Goal: Task Accomplishment & Management: Manage account settings

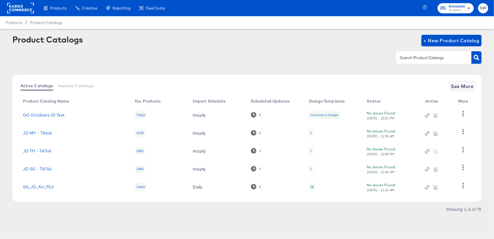
click at [32, 8] on rect at bounding box center [20, 8] width 27 height 10
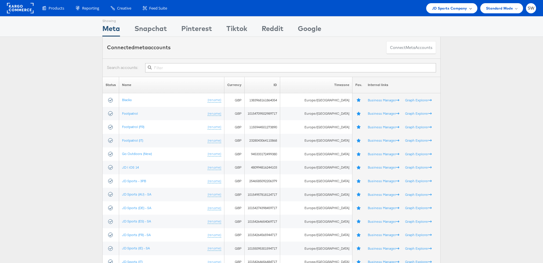
click at [441, 9] on span "JD Sports Company" at bounding box center [449, 8] width 35 height 6
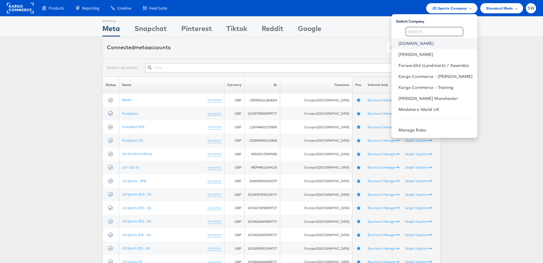
click at [418, 41] on link "ao.com" at bounding box center [436, 44] width 74 height 6
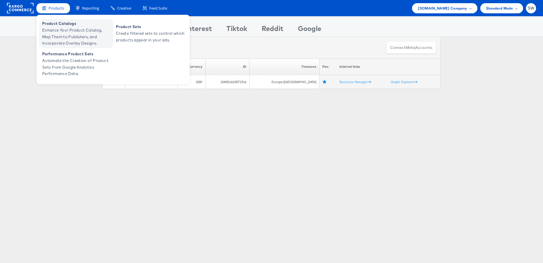
click at [65, 34] on span "Enhance Your Product Catalog, Map Them to Publishers, and Incorporate Overlay D…" at bounding box center [76, 37] width 69 height 20
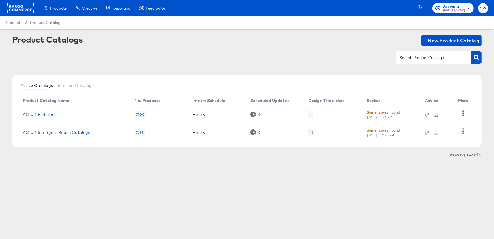
click at [79, 131] on link "AO UK Intelligent Reach Catalogue" at bounding box center [58, 132] width 70 height 5
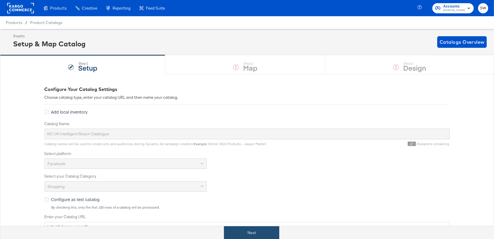
click at [249, 237] on button "Next" at bounding box center [251, 232] width 55 height 13
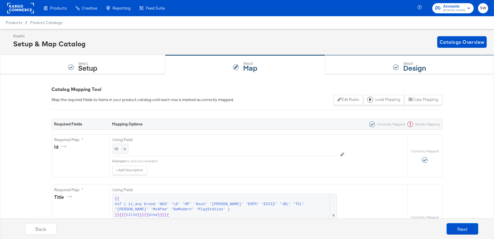
click at [374, 67] on div "Step: 3 Design" at bounding box center [409, 64] width 169 height 19
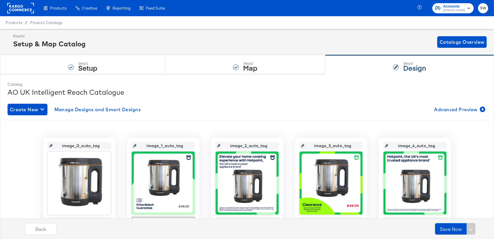
click at [28, 8] on rect at bounding box center [20, 8] width 27 height 10
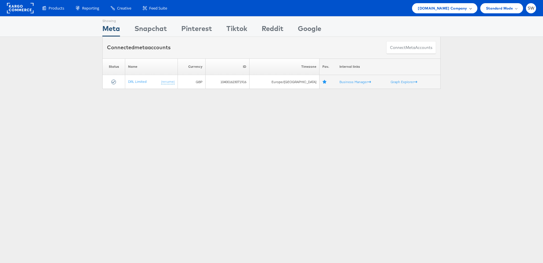
click at [462, 10] on span "ao.com Company" at bounding box center [442, 8] width 49 height 6
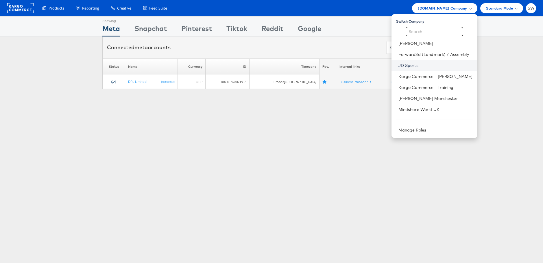
click at [416, 65] on link "JD Sports" at bounding box center [436, 65] width 74 height 6
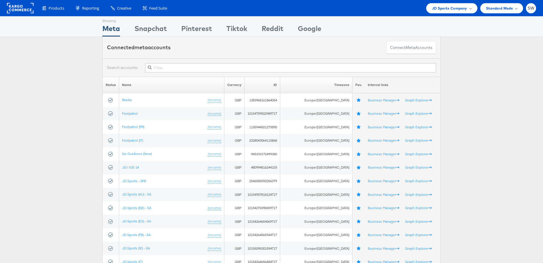
click at [195, 67] on input "text" at bounding box center [290, 67] width 291 height 9
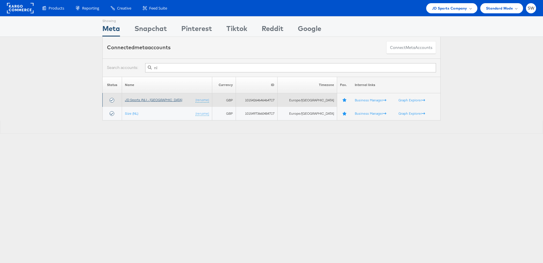
type input "nl"
click at [146, 99] on link "JD Sports (NL) - [GEOGRAPHIC_DATA]" at bounding box center [153, 100] width 57 height 4
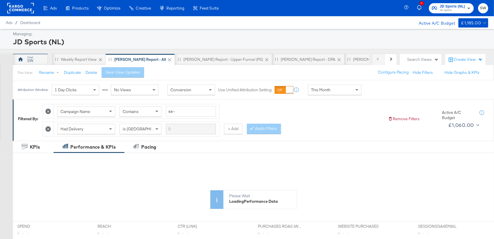
click at [25, 59] on div "SW" at bounding box center [30, 60] width 35 height 12
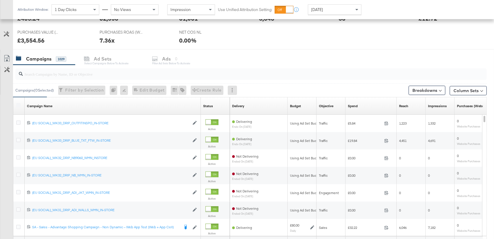
scroll to position [256, 0]
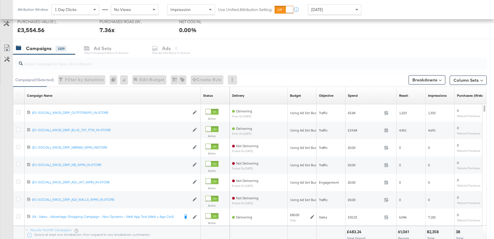
click at [107, 63] on input "search" at bounding box center [233, 61] width 421 height 11
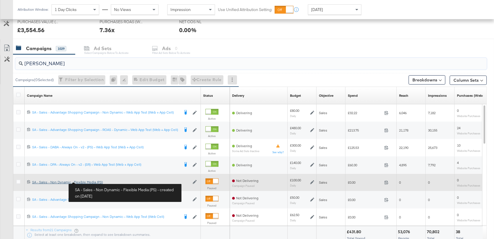
type input "sa - sal"
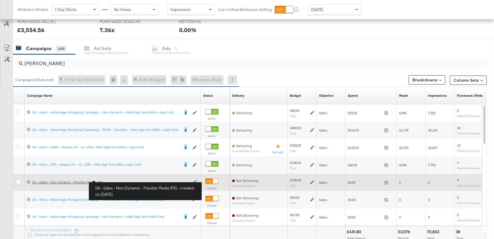
click at [90, 181] on div "SA - Sales - Non Dynamic - Flexible Media (PS) SA - Sales - Non Dynamic - Flexi…" at bounding box center [110, 182] width 157 height 5
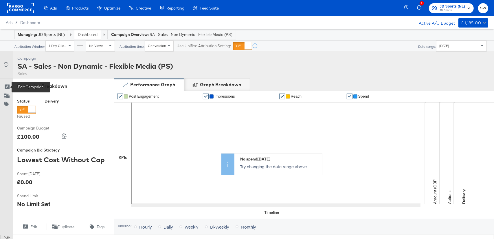
click at [8, 84] on icon at bounding box center [7, 87] width 6 height 6
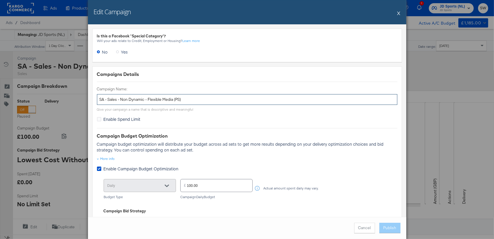
click at [175, 99] on input "SA - Sales - Non Dynamic - Flexible Media (PS)" at bounding box center [247, 99] width 300 height 11
type input "SA - Sales - Non Dynamic - Flexible Media - (PS)"
click at [394, 229] on button "Publish" at bounding box center [389, 228] width 21 height 10
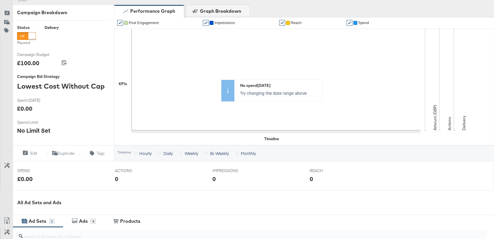
scroll to position [203, 0]
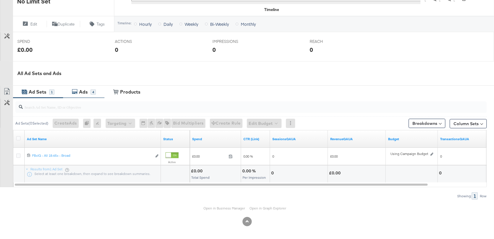
click at [95, 91] on div "4" at bounding box center [93, 91] width 5 height 5
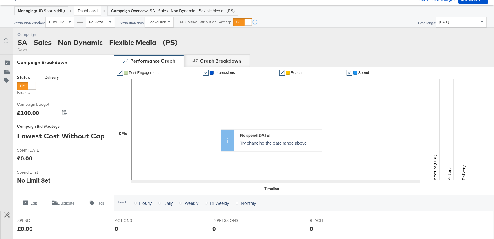
scroll to position [0, 0]
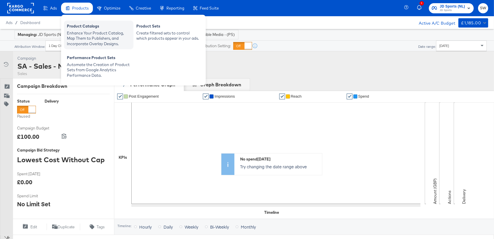
click at [81, 34] on div "Enhance Your Product Catalog, Map Them to Publishers, and Incorporate Overlay D…" at bounding box center [99, 38] width 64 height 16
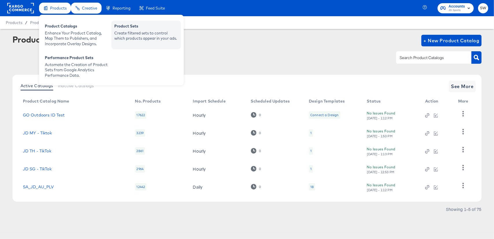
click at [140, 30] on div "Create filtered sets to control which products appear in your ads." at bounding box center [146, 35] width 64 height 11
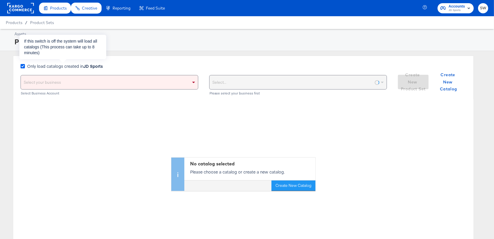
click at [21, 67] on icon at bounding box center [23, 66] width 4 height 4
click at [0, 0] on input "Only load catalogs created in JD Sports" at bounding box center [0, 0] width 0 height 0
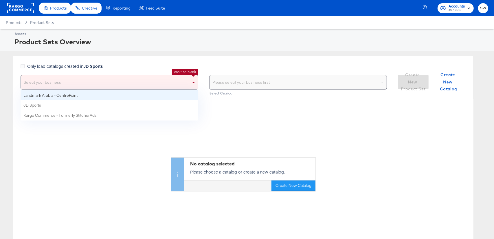
click at [54, 80] on div "Select your business" at bounding box center [109, 82] width 177 height 14
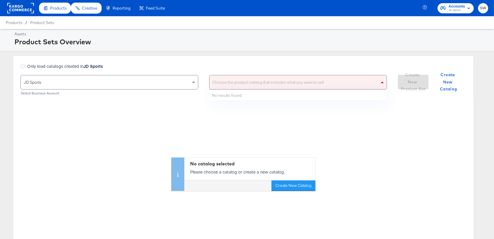
click at [223, 80] on div "Choose the product catalog that includes what you want to sell" at bounding box center [297, 82] width 177 height 14
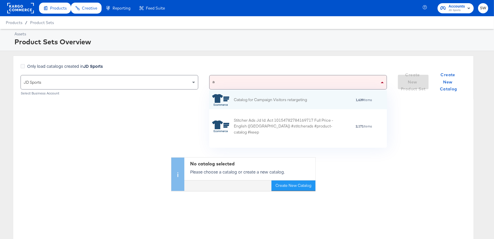
type input "au"
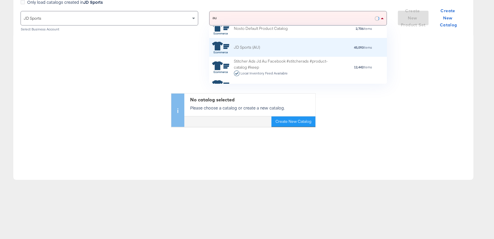
scroll to position [38, 0]
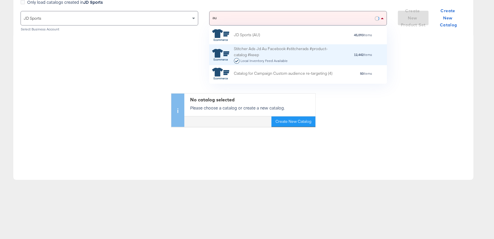
click at [326, 52] on div "Stitcher Ads Jd Au Facebook #stitcherads #product-catalog #keep Local Inventory…" at bounding box center [284, 55] width 101 height 18
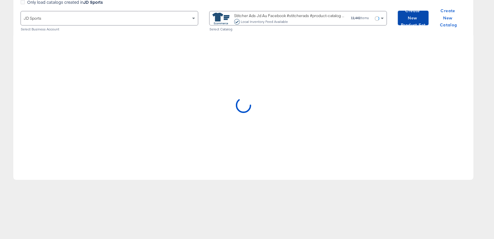
click at [420, 19] on span "Create New Product Set" at bounding box center [413, 17] width 26 height 21
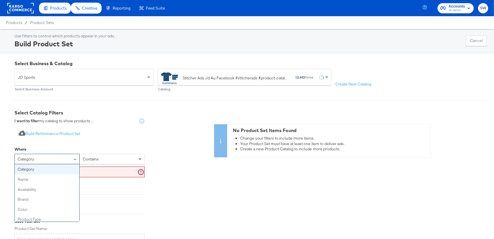
click at [69, 158] on div "category" at bounding box center [47, 159] width 65 height 10
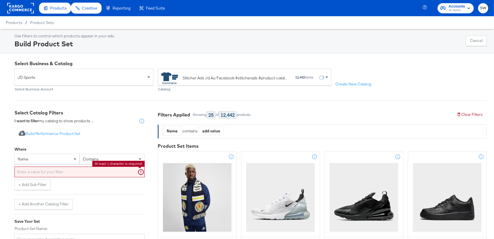
click at [95, 170] on input "text" at bounding box center [79, 171] width 130 height 11
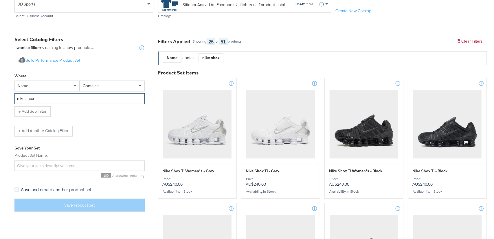
scroll to position [77, 0]
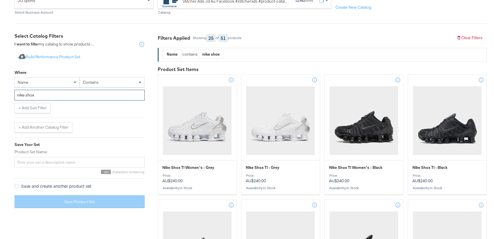
type input "nike shox"
click at [83, 161] on input "Product Set Name:" at bounding box center [79, 162] width 130 height 11
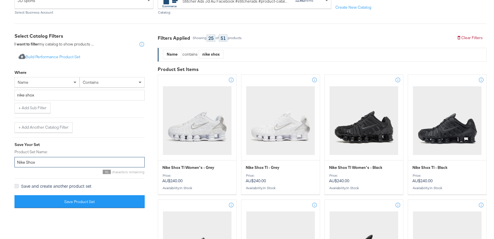
type input "Nike Shox"
click at [18, 185] on icon at bounding box center [16, 186] width 4 height 4
click at [0, 0] on input "Save and create another product set" at bounding box center [0, 0] width 0 height 0
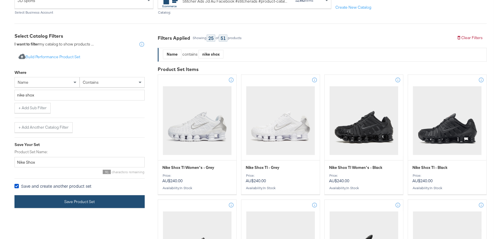
click at [55, 200] on button "Save Product Set" at bounding box center [79, 201] width 130 height 13
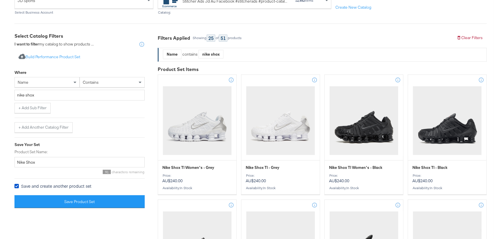
scroll to position [72, 0]
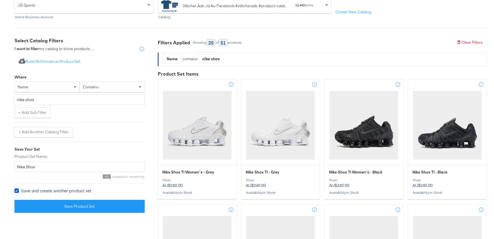
click at [205, 10] on div "Stitcher Ads Jd Au Facebook #stitcherads #product-catalog #keep" at bounding box center [226, 6] width 130 height 12
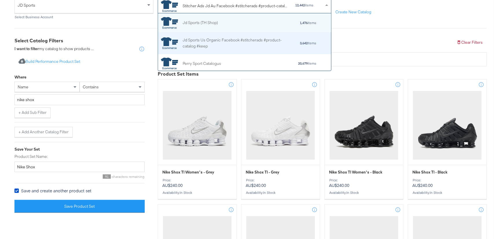
scroll to position [57, 173]
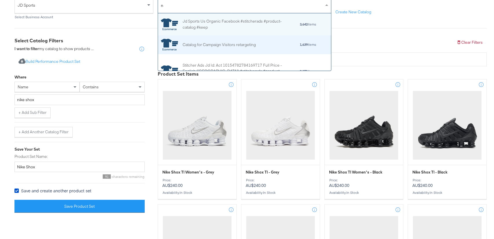
type input "nz"
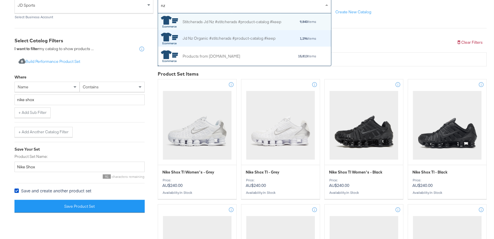
scroll to position [0, 0]
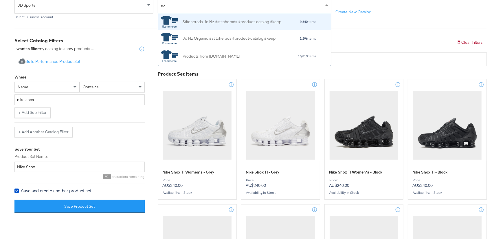
click at [219, 22] on div "Stitcherads Jd Nz #stitcherads #product-catalog #keep" at bounding box center [232, 22] width 99 height 6
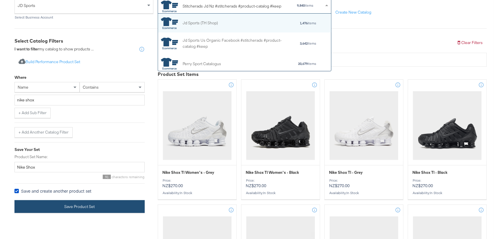
scroll to position [57, 173]
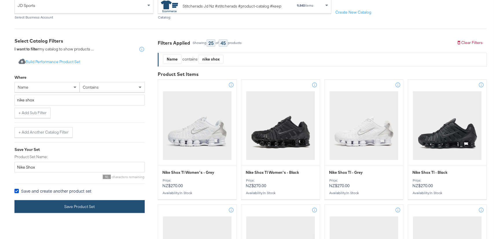
click at [87, 206] on button "Save Product Set" at bounding box center [79, 206] width 130 height 13
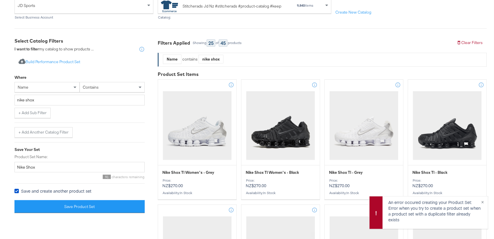
scroll to position [0, 0]
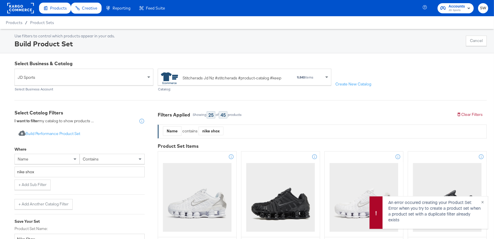
click at [26, 10] on rect at bounding box center [20, 8] width 27 height 10
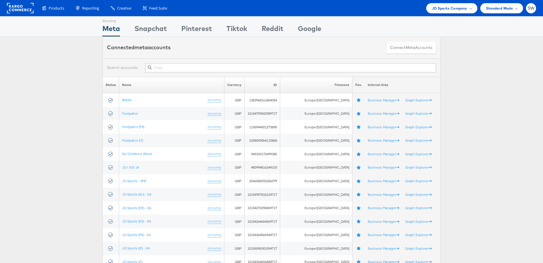
click at [161, 69] on input "text" at bounding box center [290, 67] width 291 height 9
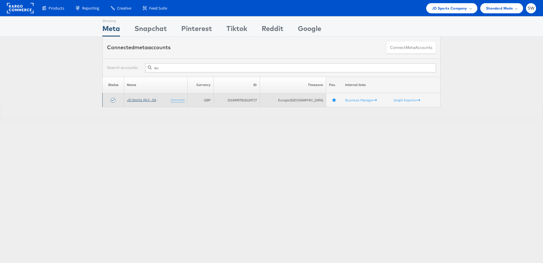
type input "au"
click at [140, 101] on link "JD Sports (AU) - SA" at bounding box center [141, 100] width 29 height 4
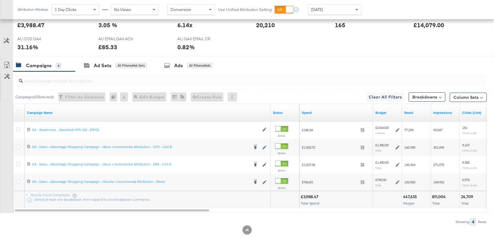
scroll to position [277, 0]
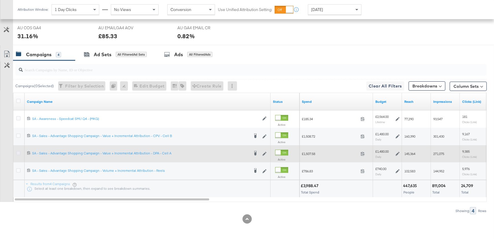
click at [19, 153] on icon at bounding box center [18, 153] width 4 height 4
click at [0, 0] on input "checkbox" at bounding box center [0, 0] width 0 height 0
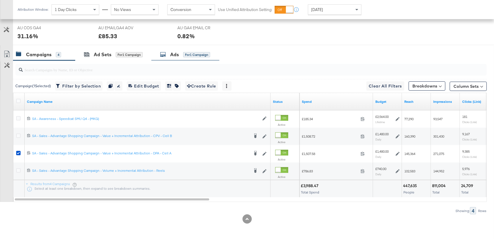
click at [177, 59] on div "Ads for 1 Campaign" at bounding box center [185, 54] width 68 height 12
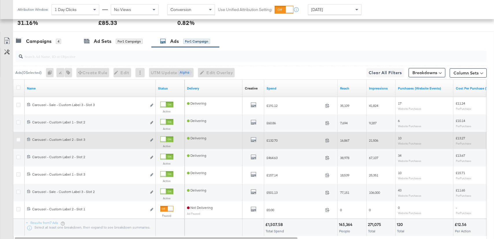
scroll to position [286, 0]
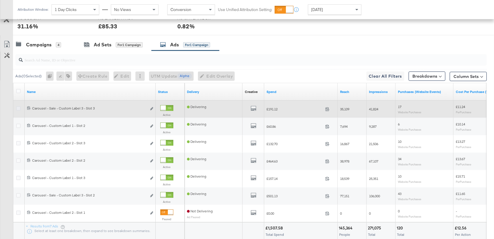
click at [18, 106] on icon at bounding box center [18, 108] width 4 height 4
click at [0, 0] on input "checkbox" at bounding box center [0, 0] width 0 height 0
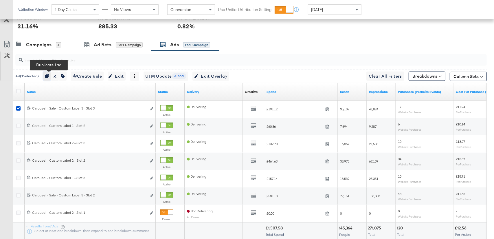
click at [48, 75] on icon "button" at bounding box center [47, 76] width 4 height 4
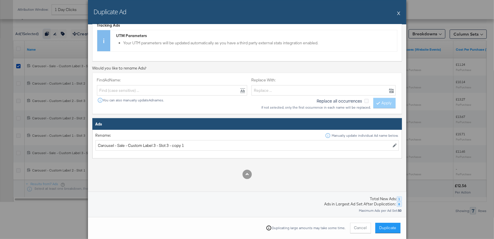
scroll to position [121, 0]
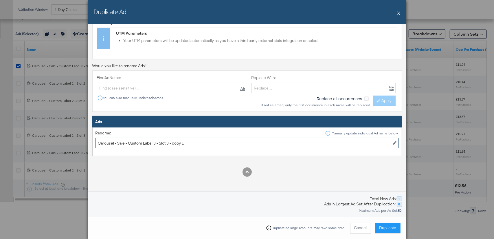
drag, startPoint x: 157, startPoint y: 142, endPoint x: 128, endPoint y: 141, distance: 28.7
click at [128, 141] on input "Carousel - Sale - Custom Label 3 - Slot 3 - copy 1" at bounding box center [246, 143] width 303 height 11
drag, startPoint x: 192, startPoint y: 141, endPoint x: 163, endPoint y: 141, distance: 28.1
click at [192, 141] on input "Carousel - Sale - Custom Label 3 - Slot 3 - copy 1" at bounding box center [246, 143] width 303 height 11
click at [156, 141] on input "Carousel - Sale - Custom Label 3 - Slot 3 - copy 1" at bounding box center [246, 143] width 303 height 11
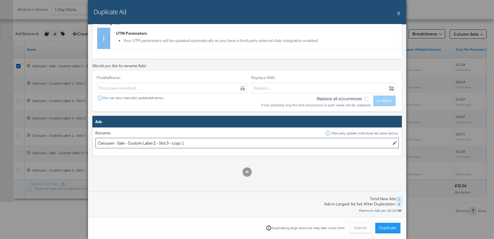
drag, startPoint x: 125, startPoint y: 143, endPoint x: 118, endPoint y: 142, distance: 7.0
click at [118, 142] on input "Carousel - Sale - Custom Label 2 - Slot 3 - copy 1" at bounding box center [246, 143] width 303 height 11
click at [200, 141] on input "Carousel - Nike Shox - Custom Label 2 - Slot 3 - copy 1" at bounding box center [246, 143] width 303 height 11
drag, startPoint x: 201, startPoint y: 141, endPoint x: 180, endPoint y: 142, distance: 21.1
click at [180, 142] on input "Carousel - Nike Shox - Custom Label 2 - Slot 3 - copy 1" at bounding box center [246, 143] width 303 height 11
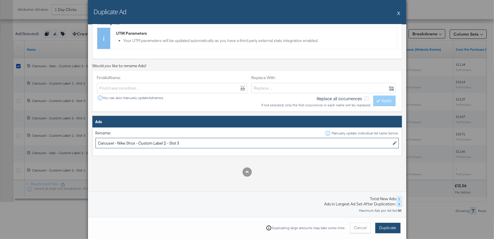
type input "Carousel - Nike Shox - Custom Label 2 - Slot 3"
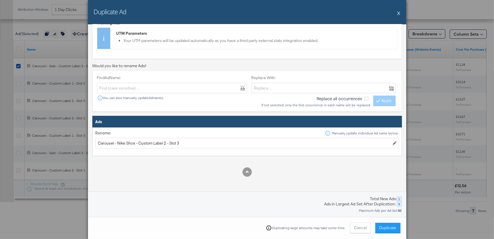
drag, startPoint x: 394, startPoint y: 228, endPoint x: 361, endPoint y: 226, distance: 33.6
click at [395, 228] on span "Duplicate" at bounding box center [387, 227] width 17 height 5
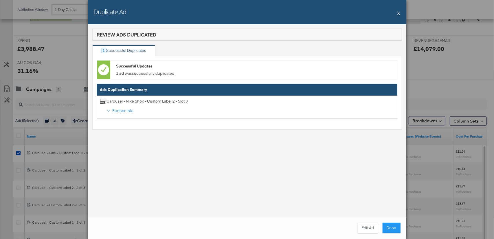
scroll to position [329, 0]
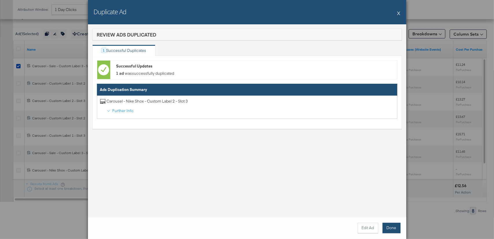
click at [392, 227] on button "Done" at bounding box center [392, 228] width 18 height 10
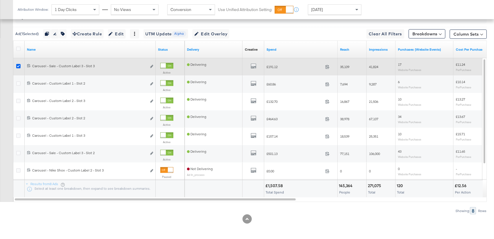
click at [18, 67] on icon at bounding box center [18, 66] width 4 height 4
click at [0, 0] on input "checkbox" at bounding box center [0, 0] width 0 height 0
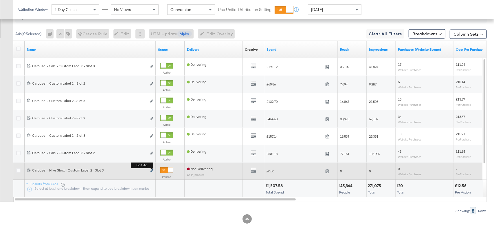
click at [151, 170] on icon "link" at bounding box center [151, 170] width 3 height 3
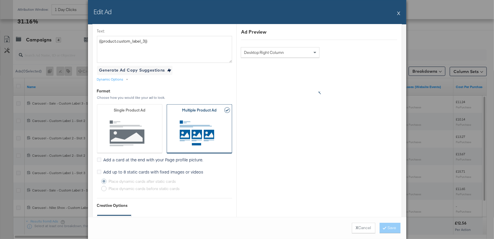
scroll to position [98, 0]
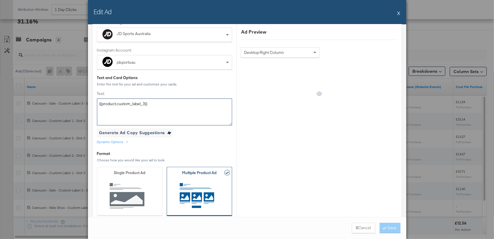
drag, startPoint x: 134, startPoint y: 104, endPoint x: 90, endPoint y: 101, distance: 44.6
click at [90, 101] on div "Ad Name Carousel - Nike Shox - Custom Label 2 - Slot 3 Give your ad a name that…" at bounding box center [247, 120] width 318 height 192
click at [107, 141] on div "Dynamic Options" at bounding box center [110, 141] width 27 height 5
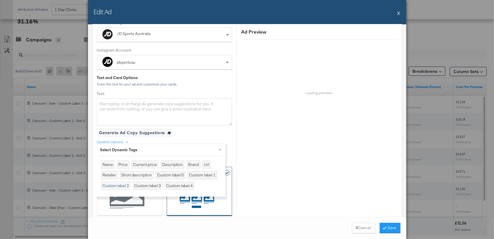
click at [123, 183] on div "Custom label 2" at bounding box center [116, 185] width 30 height 8
type textarea "{{product.custom_label_2}}"
click at [220, 148] on button "×" at bounding box center [220, 149] width 10 height 10
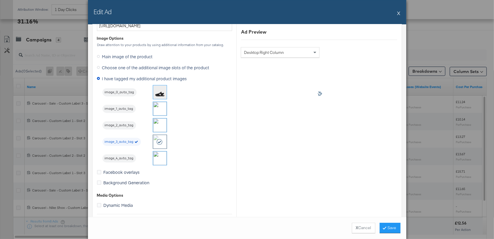
scroll to position [501, 0]
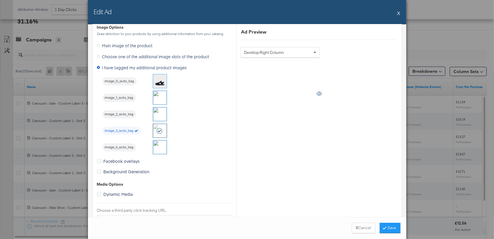
drag, startPoint x: 399, startPoint y: 13, endPoint x: 370, endPoint y: 27, distance: 31.6
click at [398, 13] on button "X" at bounding box center [398, 13] width 3 height 12
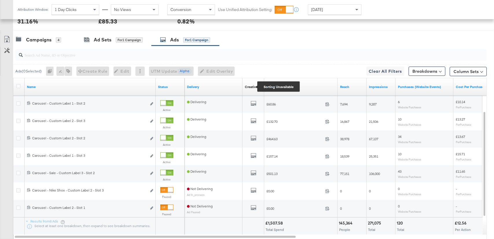
scroll to position [329, 0]
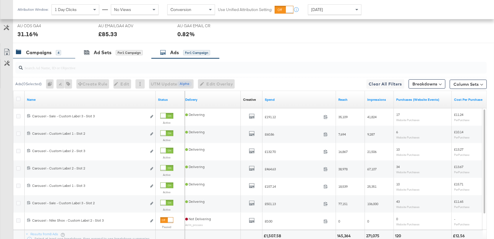
click at [32, 53] on div "Campaigns" at bounding box center [38, 52] width 25 height 7
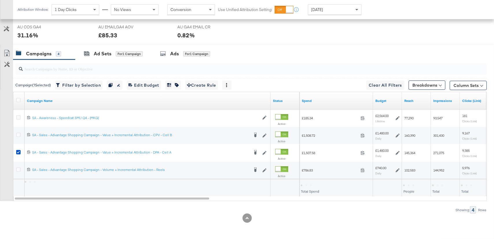
scroll to position [277, 0]
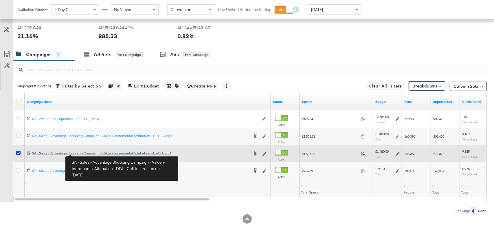
click at [87, 154] on div "SA - Sales - Advantage Shopping Campaign - Value + Incremental Attribution - DP…" at bounding box center [140, 153] width 217 height 5
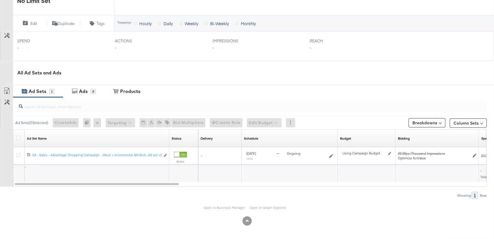
scroll to position [203, 0]
click at [229, 207] on link "Open in Business Manager" at bounding box center [224, 208] width 42 height 4
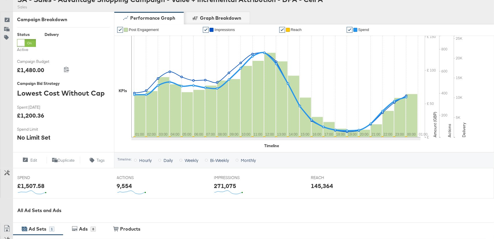
scroll to position [0, 0]
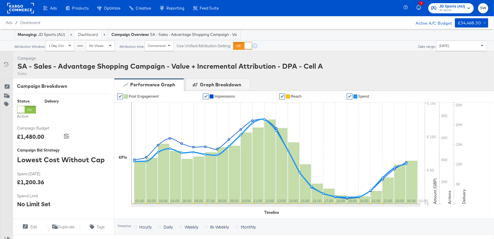
click at [91, 35] on link "Dashboard" at bounding box center [88, 34] width 20 height 5
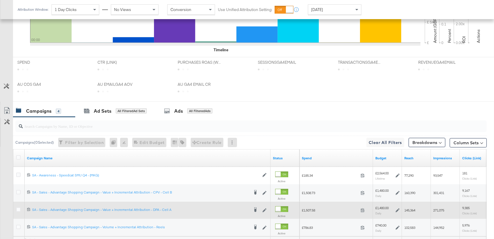
scroll to position [277, 0]
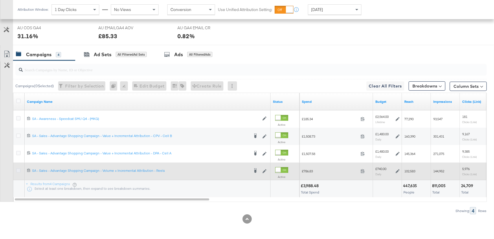
click at [18, 170] on icon at bounding box center [18, 170] width 4 height 4
click at [0, 0] on input "checkbox" at bounding box center [0, 0] width 0 height 0
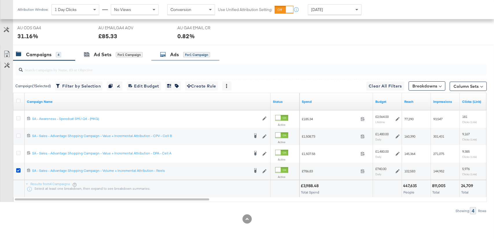
click at [181, 56] on div "Ads for 1 Campaign" at bounding box center [185, 54] width 50 height 7
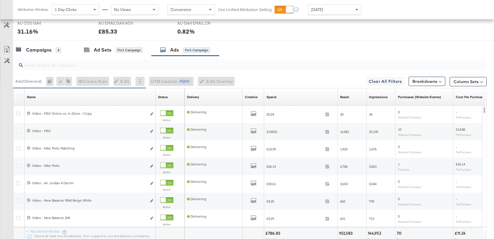
scroll to position [323, 0]
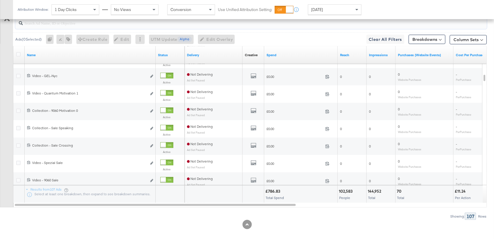
click at [103, 24] on input "search" at bounding box center [233, 20] width 421 height 11
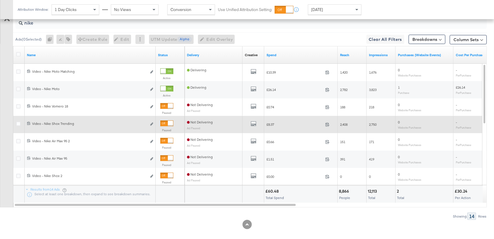
click at [168, 122] on div at bounding box center [170, 123] width 5 height 5
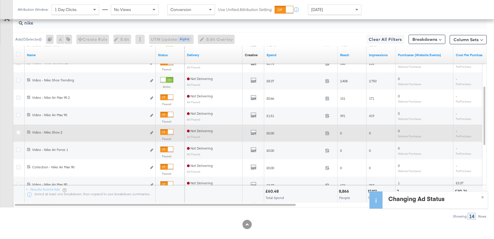
click at [166, 130] on div at bounding box center [166, 132] width 13 height 6
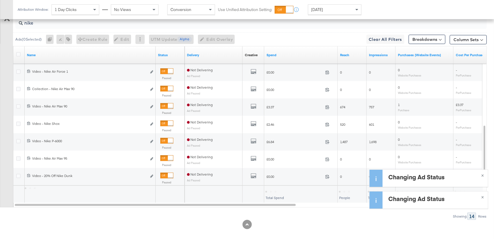
scroll to position [329, 0]
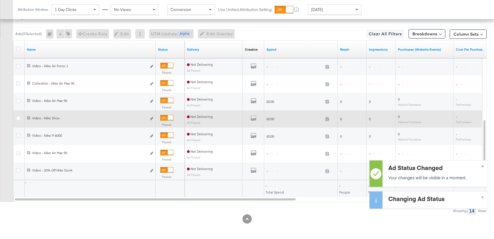
click at [167, 116] on div at bounding box center [166, 118] width 13 height 6
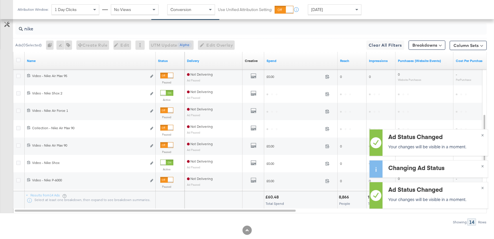
scroll to position [304, 0]
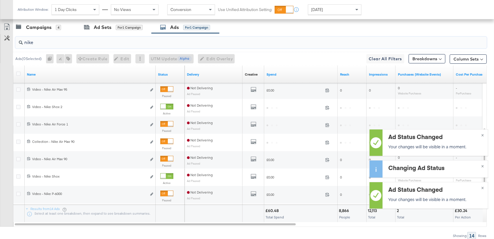
click at [54, 44] on input "nike" at bounding box center [233, 39] width 421 height 11
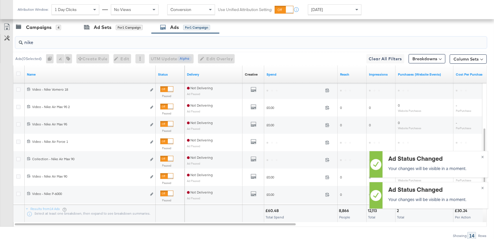
click at [62, 39] on input "nike" at bounding box center [233, 39] width 421 height 11
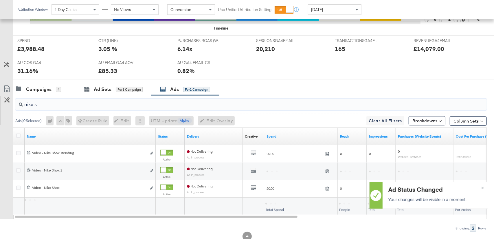
scroll to position [259, 0]
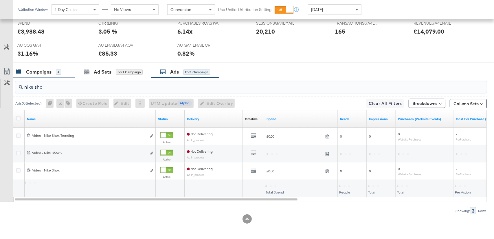
type input "nike sho"
click at [47, 70] on div "Campaigns" at bounding box center [38, 72] width 25 height 7
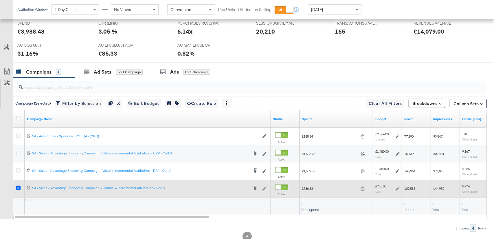
click at [18, 187] on icon at bounding box center [18, 187] width 4 height 4
click at [0, 0] on input "checkbox" at bounding box center [0, 0] width 0 height 0
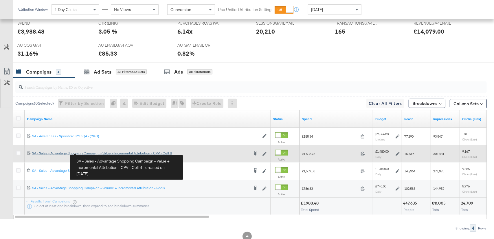
click at [92, 152] on div "SA - Sales - Advantage Shopping Campaign - Value + Incremental Attribution - CP…" at bounding box center [140, 153] width 217 height 5
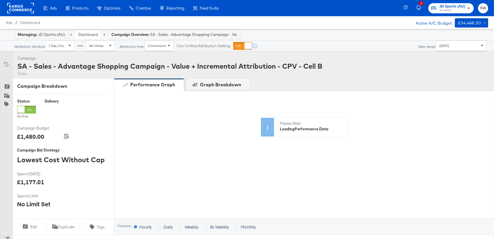
click at [87, 35] on link "Dashboard" at bounding box center [88, 34] width 20 height 5
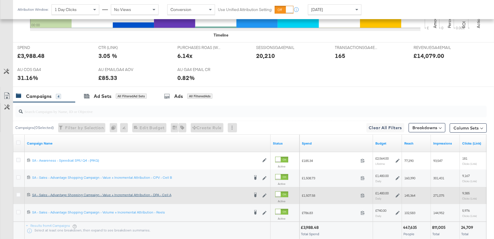
click at [126, 192] on div "SA - Sales - Advantage Shopping Campaign - Value + Incremental Attribution - DP…" at bounding box center [140, 194] width 217 height 5
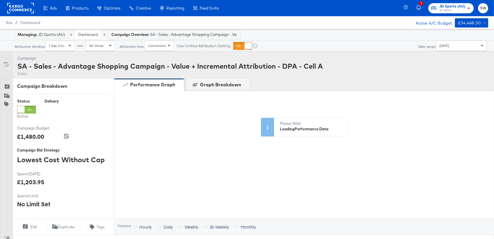
scroll to position [203, 0]
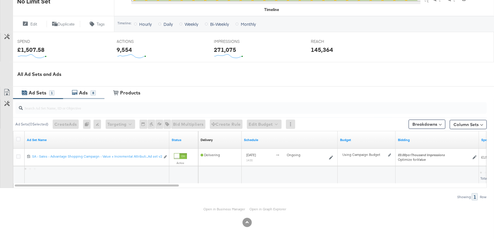
click at [78, 92] on div "Ads" at bounding box center [84, 92] width 13 height 7
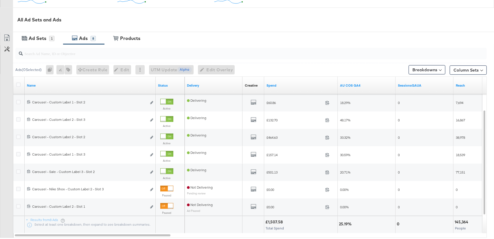
scroll to position [258, 0]
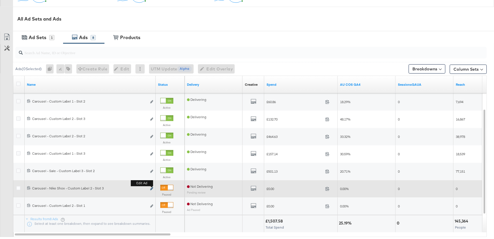
click at [152, 187] on icon "link" at bounding box center [151, 188] width 3 height 3
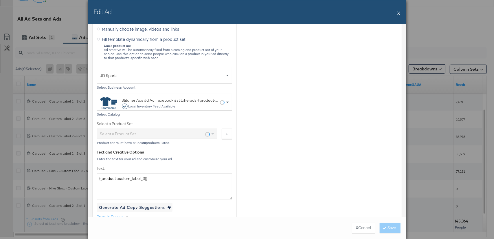
scroll to position [174, 0]
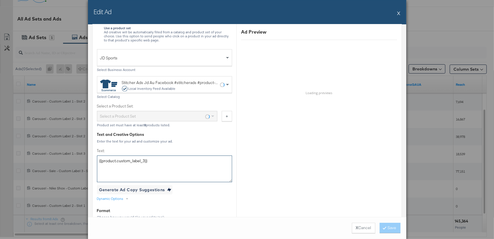
drag, startPoint x: 165, startPoint y: 159, endPoint x: 87, endPoint y: 158, distance: 77.3
click at [87, 158] on div "Edit Ad X Ad Name Carousel - Nike Shox - Custom Label 2 - Slot 3 Give your ad a…" at bounding box center [247, 119] width 494 height 239
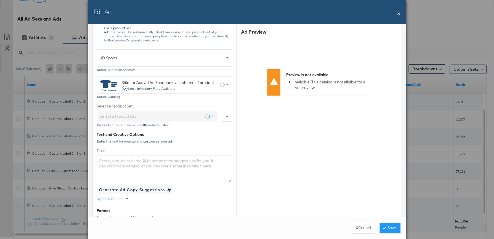
click at [112, 198] on div "Dynamic Options" at bounding box center [110, 198] width 27 height 5
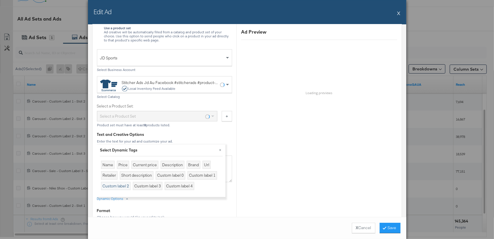
click at [119, 187] on div "Custom label 2" at bounding box center [116, 186] width 30 height 8
type textarea "{{product.custom_label_2}}"
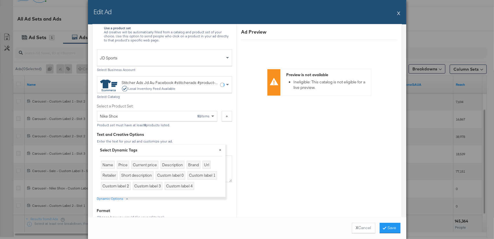
click at [221, 149] on button "×" at bounding box center [220, 149] width 10 height 10
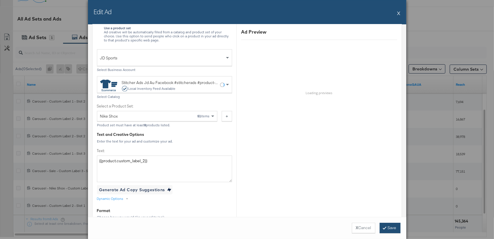
click at [390, 228] on button "Save" at bounding box center [390, 228] width 21 height 10
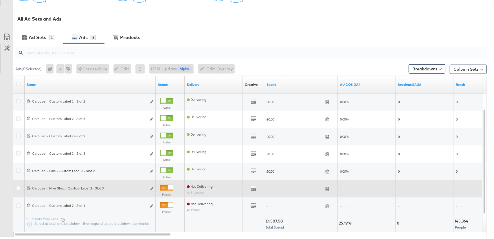
click at [168, 187] on div at bounding box center [170, 187] width 5 height 5
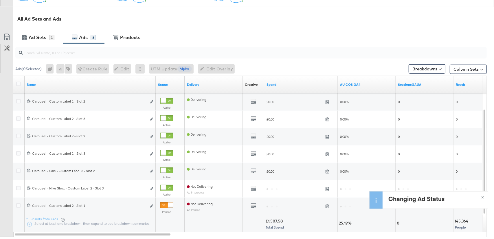
scroll to position [0, 0]
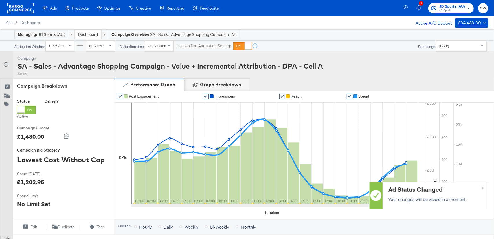
click at [448, 9] on span "JD Sports" at bounding box center [452, 10] width 26 height 5
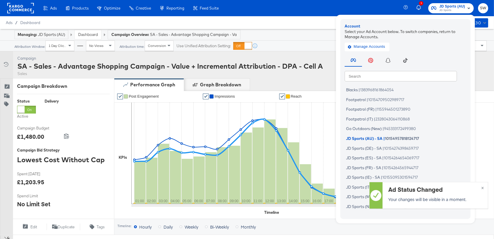
click at [388, 77] on input "text" at bounding box center [401, 76] width 112 height 10
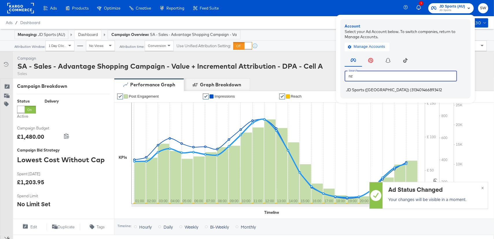
type input "nz"
click at [411, 89] on span "313401466893412" at bounding box center [426, 89] width 30 height 5
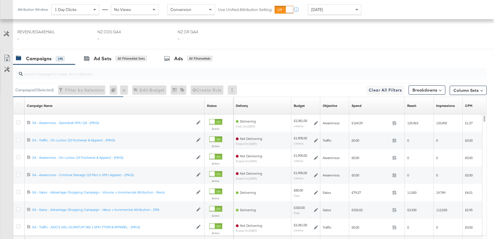
scroll to position [316, 0]
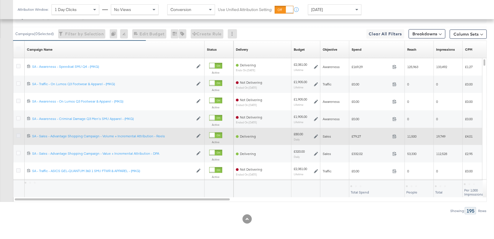
click at [18, 135] on icon at bounding box center [18, 135] width 4 height 4
click at [0, 0] on input "checkbox" at bounding box center [0, 0] width 0 height 0
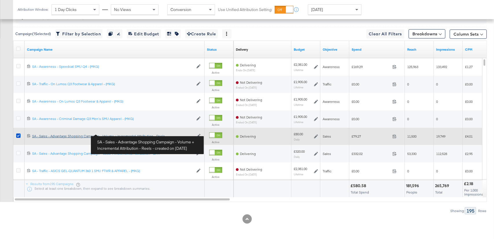
click at [145, 136] on div "SA - Sales - Advantage Shopping Campaign - Volume + Incremental Attribution - R…" at bounding box center [112, 136] width 161 height 5
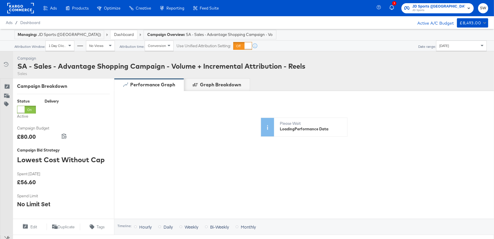
scroll to position [203, 0]
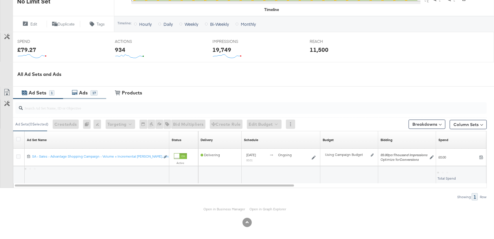
click at [92, 94] on div "17" at bounding box center [94, 92] width 7 height 5
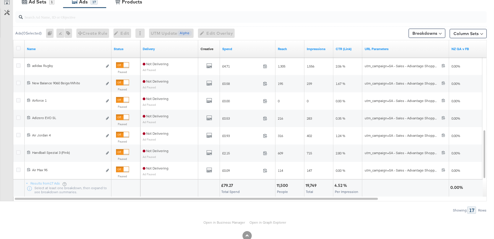
scroll to position [307, 0]
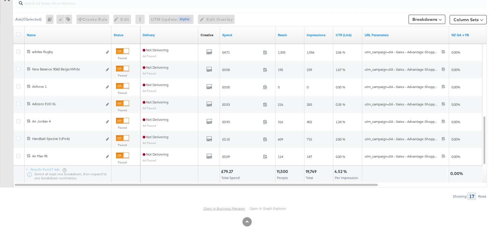
click at [224, 207] on link "Open in Business Manager" at bounding box center [224, 208] width 42 height 4
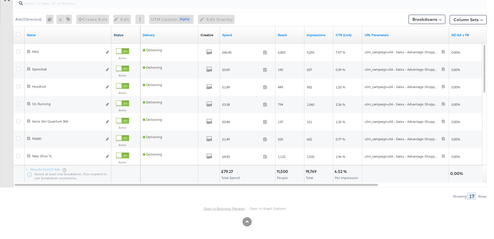
scroll to position [0, 0]
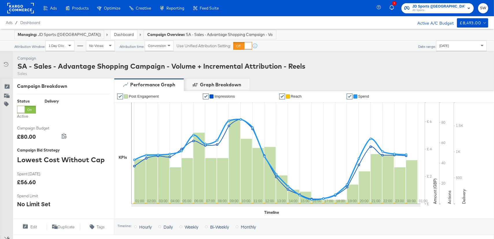
click at [114, 35] on link "Dashboard" at bounding box center [124, 34] width 20 height 5
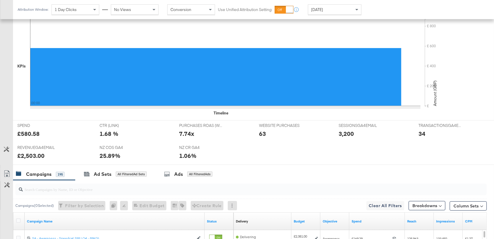
scroll to position [316, 0]
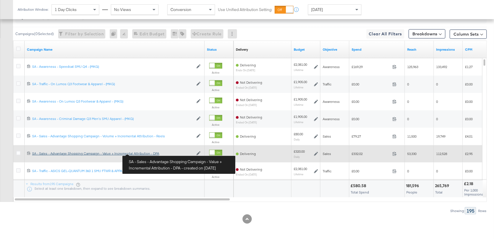
click at [144, 153] on div "SA - Sales - Advantage Shopping Campaign - Value + Incremental Attribution - DP…" at bounding box center [112, 153] width 161 height 5
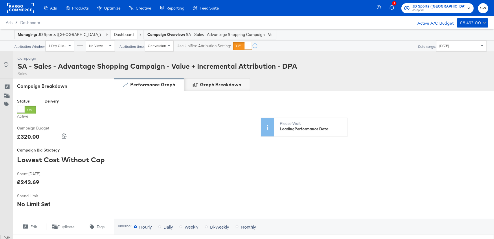
scroll to position [203, 0]
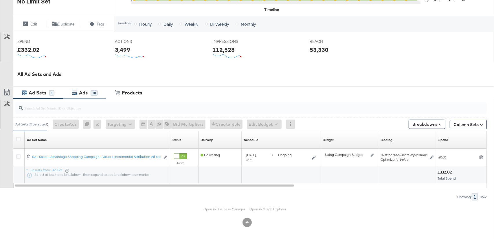
click at [87, 93] on div "Ads" at bounding box center [83, 92] width 9 height 7
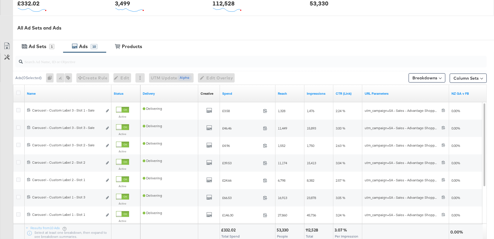
scroll to position [257, 0]
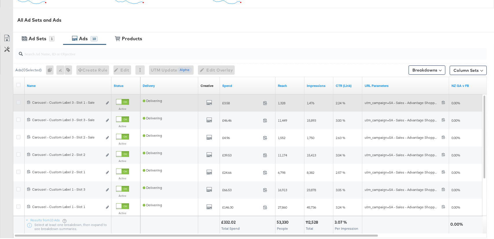
click at [18, 100] on icon at bounding box center [18, 102] width 4 height 4
click at [0, 0] on input "checkbox" at bounding box center [0, 0] width 0 height 0
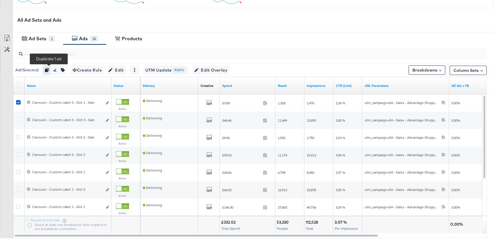
click at [47, 70] on icon "button" at bounding box center [47, 70] width 4 height 4
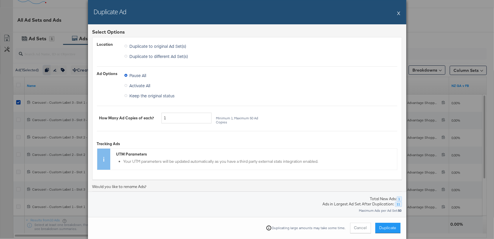
scroll to position [142, 0]
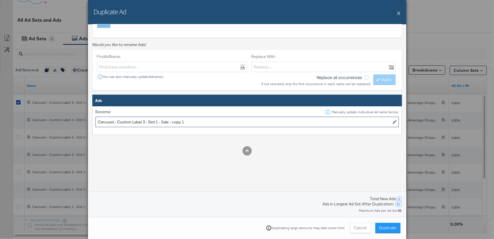
click at [145, 121] on input "Carousel - Custom Label 3 - Slot 1 - Sale - copy 1" at bounding box center [246, 122] width 303 height 11
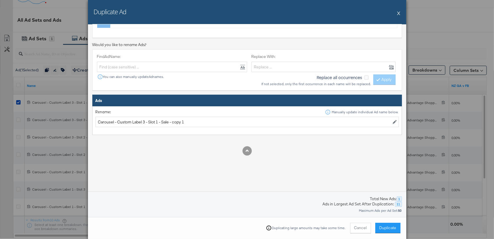
drag, startPoint x: 399, startPoint y: 13, endPoint x: 363, endPoint y: 22, distance: 36.4
click at [398, 13] on button "X" at bounding box center [398, 13] width 3 height 12
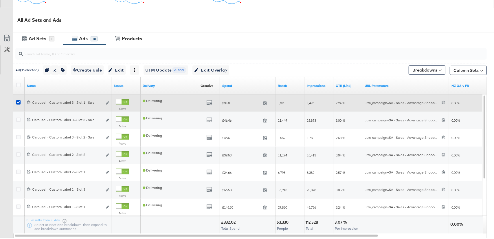
drag, startPoint x: 18, startPoint y: 101, endPoint x: 19, endPoint y: 106, distance: 5.5
click at [18, 101] on icon at bounding box center [18, 102] width 4 height 4
click at [0, 0] on input "checkbox" at bounding box center [0, 0] width 0 height 0
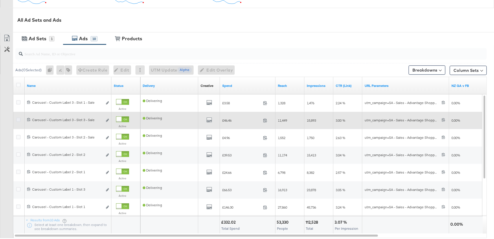
click at [18, 118] on icon at bounding box center [18, 119] width 4 height 4
click at [0, 0] on input "checkbox" at bounding box center [0, 0] width 0 height 0
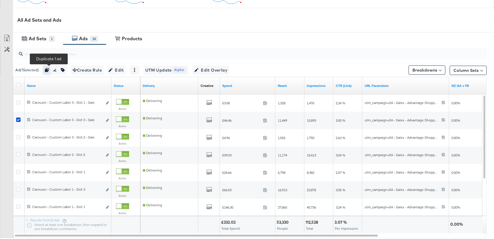
click at [49, 69] on icon "button" at bounding box center [47, 70] width 4 height 4
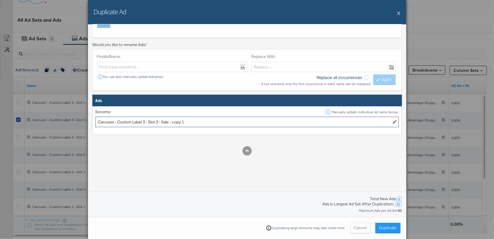
click at [145, 120] on input "Carousel - Custom Label 3 - Slot 3 - Sale - copy 1" at bounding box center [246, 122] width 303 height 11
drag, startPoint x: 189, startPoint y: 121, endPoint x: 160, endPoint y: 119, distance: 29.0
click at [162, 119] on input "Carousel - Custom Label 2 - Slot 3 - Sale - copy 1" at bounding box center [246, 122] width 303 height 11
type input "Carousel - Custom Label 2 - Slot 3 - Nike Shox"
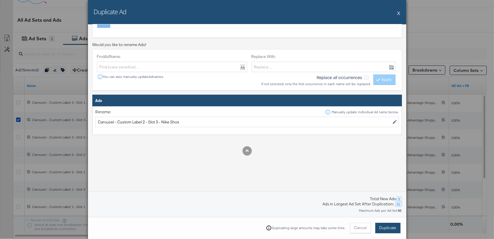
click at [389, 227] on span "Duplicate" at bounding box center [387, 227] width 17 height 5
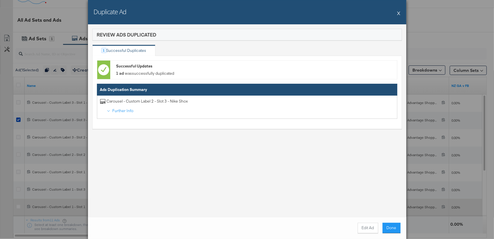
drag, startPoint x: 393, startPoint y: 228, endPoint x: 321, endPoint y: 211, distance: 73.7
click at [393, 228] on button "Done" at bounding box center [392, 228] width 18 height 10
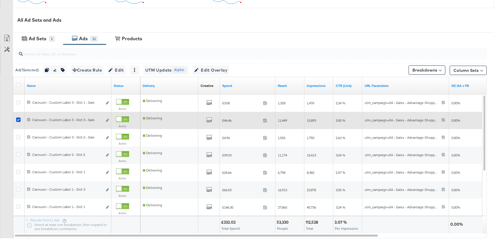
click at [109, 119] on div "120232449656220401 Carousel - Custom Label 3 - Slot 3 - Sale Carousel - Custom …" at bounding box center [68, 120] width 87 height 11
click at [107, 119] on icon "link" at bounding box center [107, 120] width 3 height 3
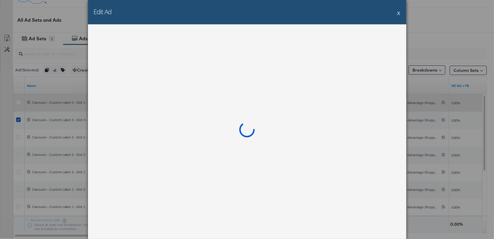
drag, startPoint x: 398, startPoint y: 13, endPoint x: 203, endPoint y: 106, distance: 216.0
click at [398, 13] on button "X" at bounding box center [398, 13] width 3 height 12
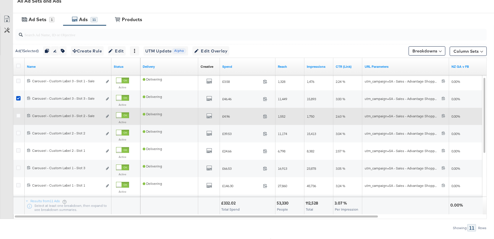
scroll to position [272, 0]
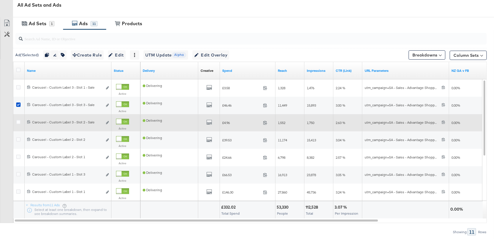
drag, startPoint x: 20, startPoint y: 104, endPoint x: 82, endPoint y: 121, distance: 64.4
click at [21, 104] on div at bounding box center [19, 105] width 6 height 6
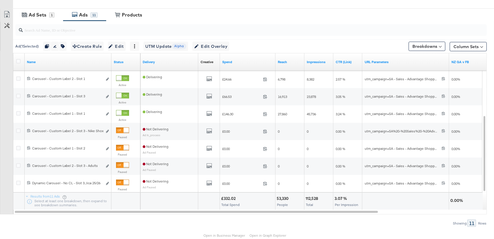
scroll to position [302, 0]
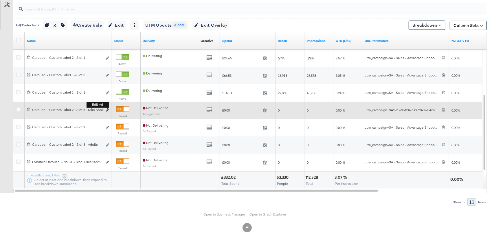
click at [107, 109] on icon "link" at bounding box center [107, 110] width 3 height 3
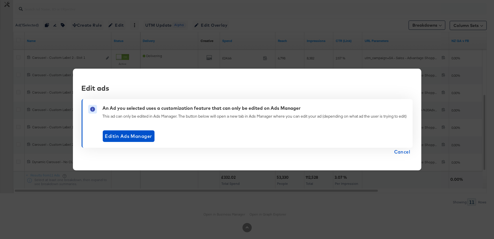
click at [407, 151] on span "Cancel" at bounding box center [402, 152] width 16 height 8
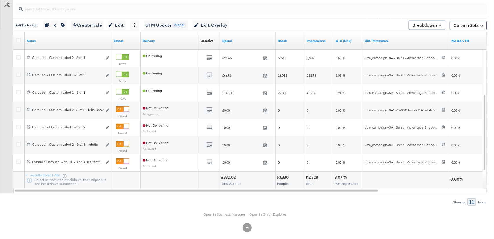
click at [205, 213] on link "Open in Business Manager" at bounding box center [224, 214] width 42 height 4
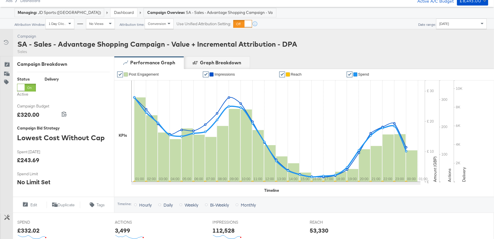
scroll to position [0, 0]
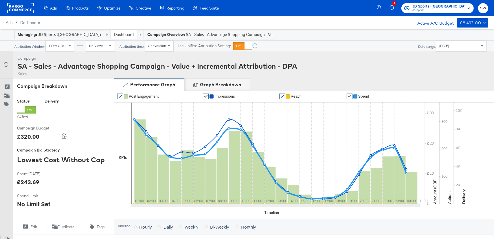
click at [196, 62] on div "SA - Sales - Advantage Shopping Campaign - Value + Incremental Attribution - DPA" at bounding box center [157, 66] width 280 height 10
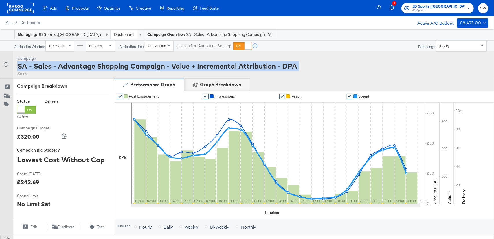
click at [196, 62] on div "SA - Sales - Advantage Shopping Campaign - Value + Incremental Attribution - DPA" at bounding box center [157, 66] width 280 height 10
copy div "SA - Sales - Advantage Shopping Campaign - Value + Incremental Attribution - DPA"
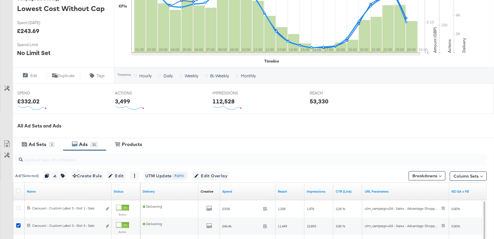
scroll to position [208, 0]
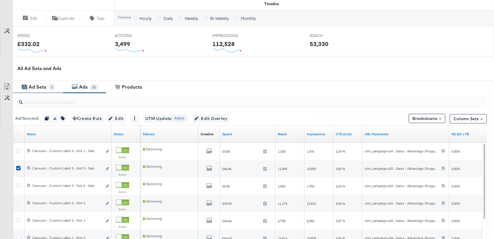
click at [43, 86] on div "Ad Sets" at bounding box center [38, 87] width 18 height 7
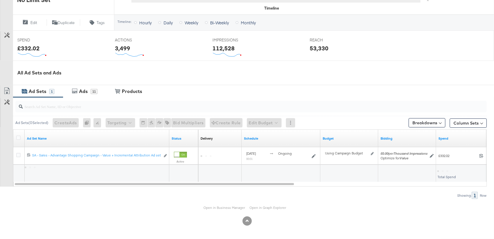
scroll to position [203, 0]
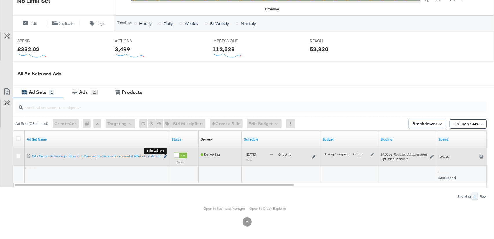
click at [166, 156] on icon "link" at bounding box center [165, 156] width 3 height 3
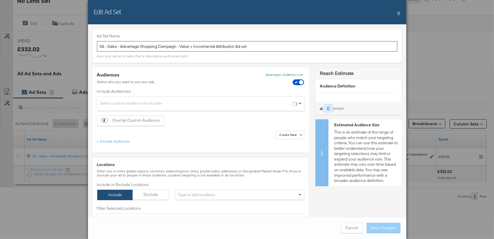
click at [175, 46] on input "SA - Sales - Advantage Shopping Campaign - Value + Incremental Attribution Ad s…" at bounding box center [247, 46] width 300 height 11
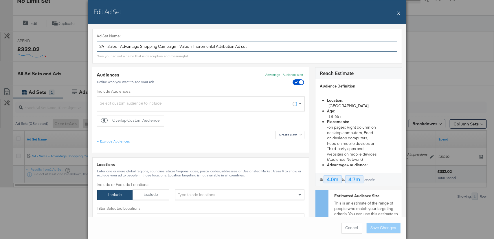
click at [175, 46] on input "SA - Sales - Advantage Shopping Campaign - Value + Incremental Attribution Ad s…" at bounding box center [247, 46] width 300 height 11
click at [397, 12] on div "Edit Ad Set X" at bounding box center [247, 12] width 318 height 24
click at [398, 13] on button "X" at bounding box center [398, 13] width 3 height 12
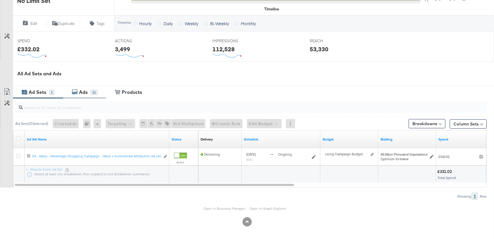
click at [92, 93] on div "11" at bounding box center [94, 92] width 7 height 5
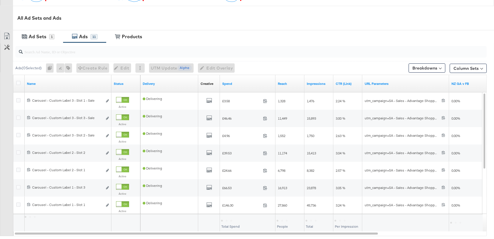
scroll to position [307, 0]
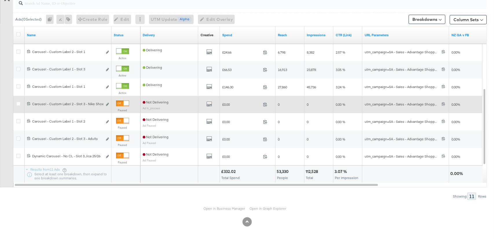
click at [124, 103] on div at bounding box center [126, 103] width 5 height 5
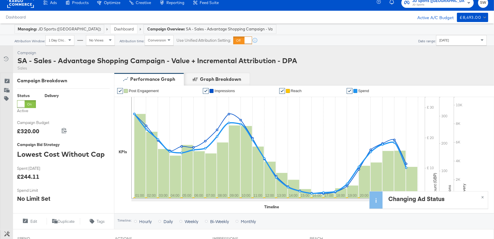
scroll to position [0, 0]
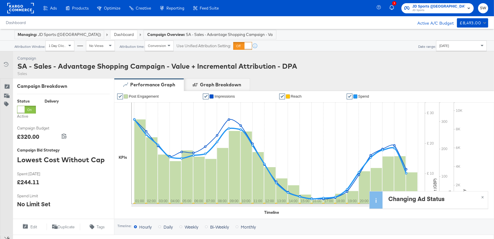
click at [114, 33] on link "Dashboard" at bounding box center [124, 34] width 20 height 5
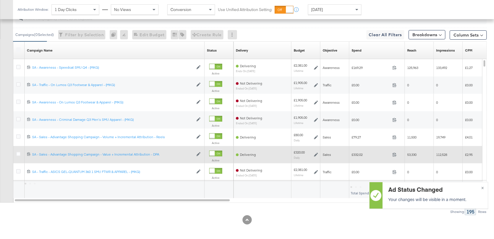
scroll to position [315, 0]
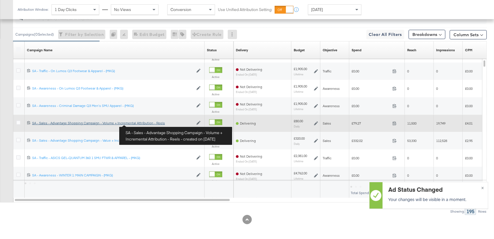
click at [141, 124] on div "SA - Sales - Advantage Shopping Campaign - Volume + Incremental Attribution - R…" at bounding box center [112, 123] width 161 height 5
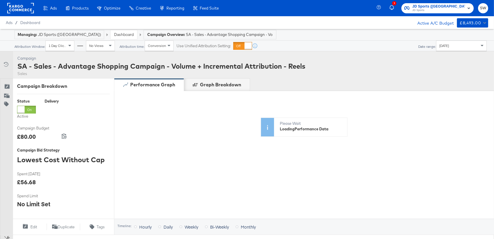
scroll to position [203, 0]
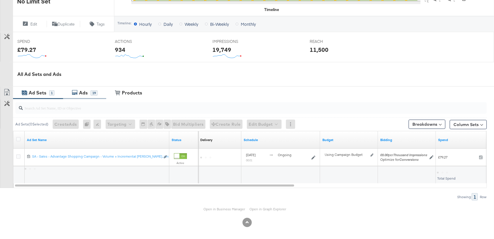
click at [83, 88] on div "Ads 19" at bounding box center [84, 93] width 43 height 12
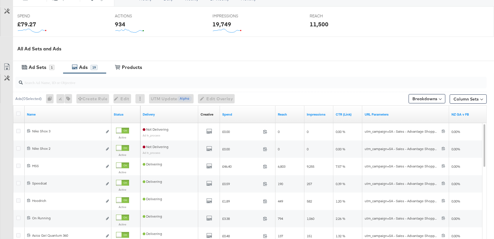
scroll to position [240, 0]
